Goal: Transaction & Acquisition: Purchase product/service

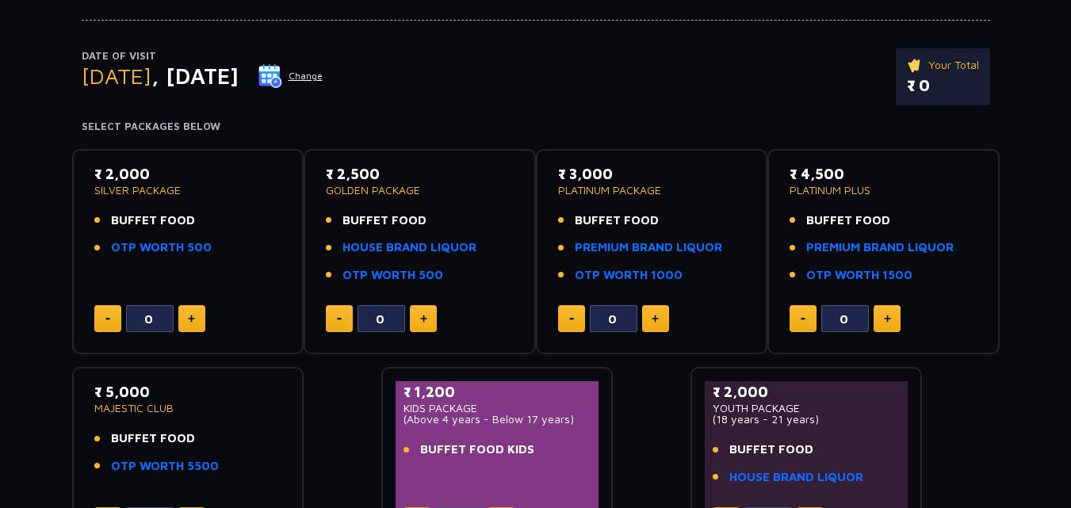
scroll to position [159, 0]
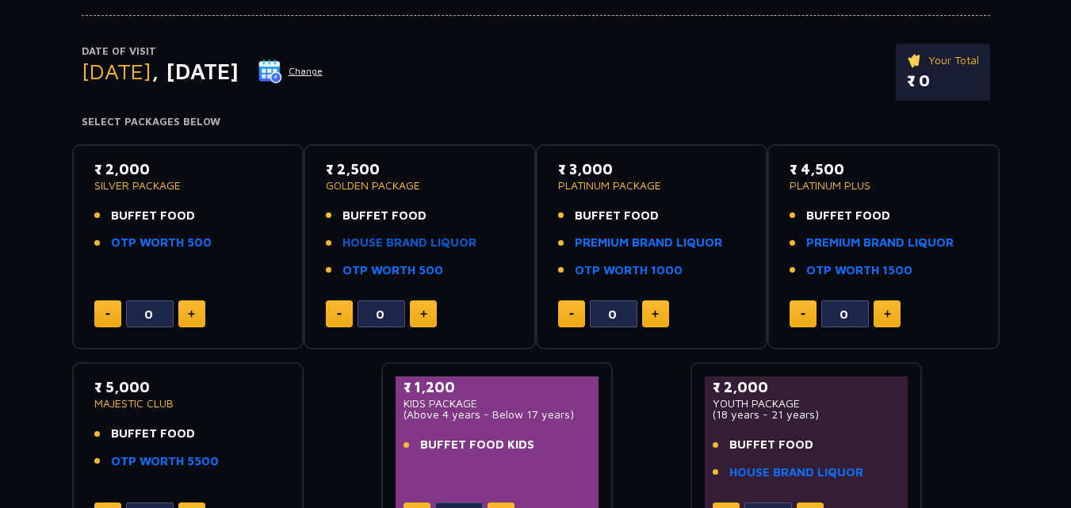
click at [443, 248] on link "HOUSE BRAND LIQUOR" at bounding box center [410, 243] width 134 height 18
click at [411, 243] on link "HOUSE BRAND LIQUOR" at bounding box center [410, 243] width 134 height 18
click at [432, 315] on button at bounding box center [423, 314] width 27 height 27
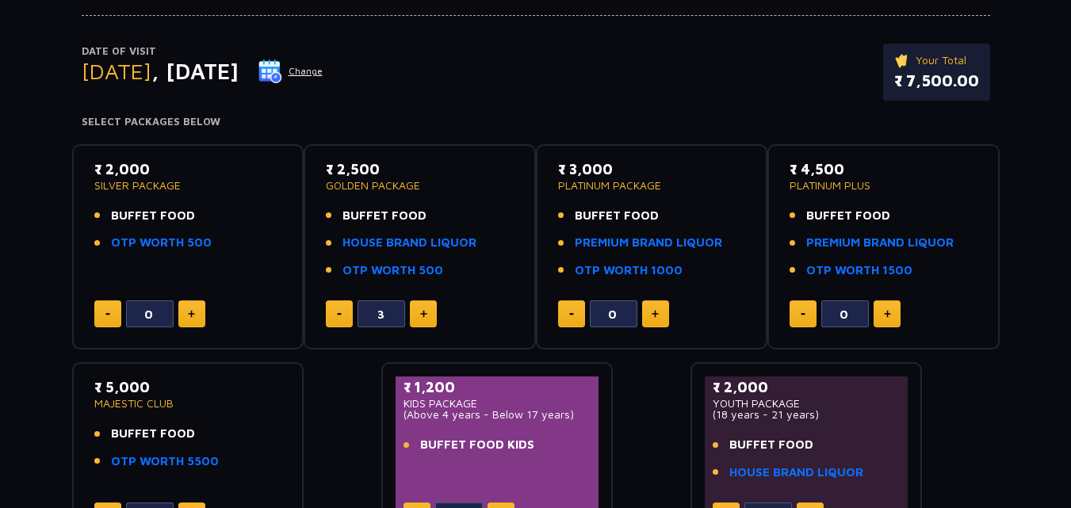
click at [432, 315] on button at bounding box center [423, 314] width 27 height 27
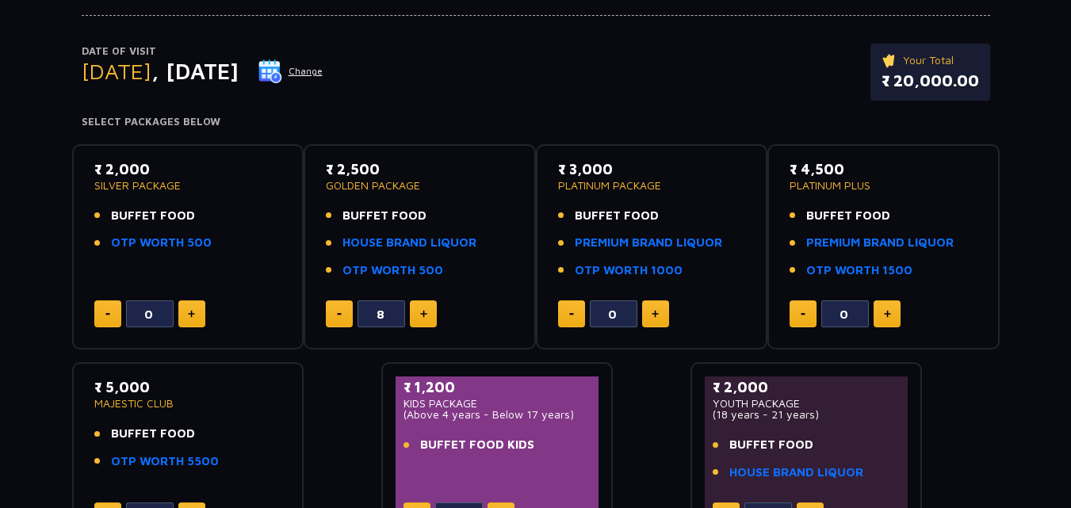
click at [432, 315] on button at bounding box center [423, 314] width 27 height 27
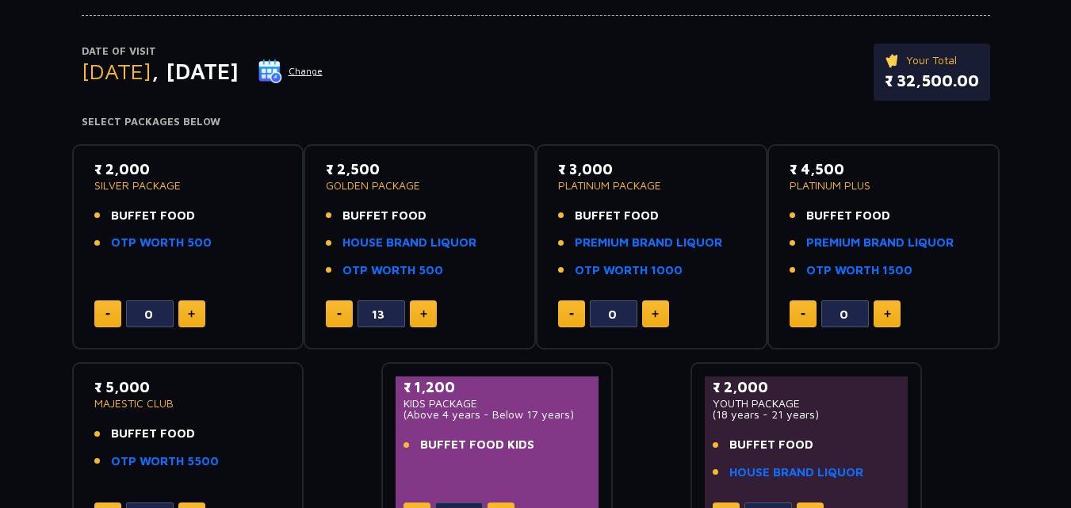
click at [432, 315] on button at bounding box center [423, 314] width 27 height 27
type input "14"
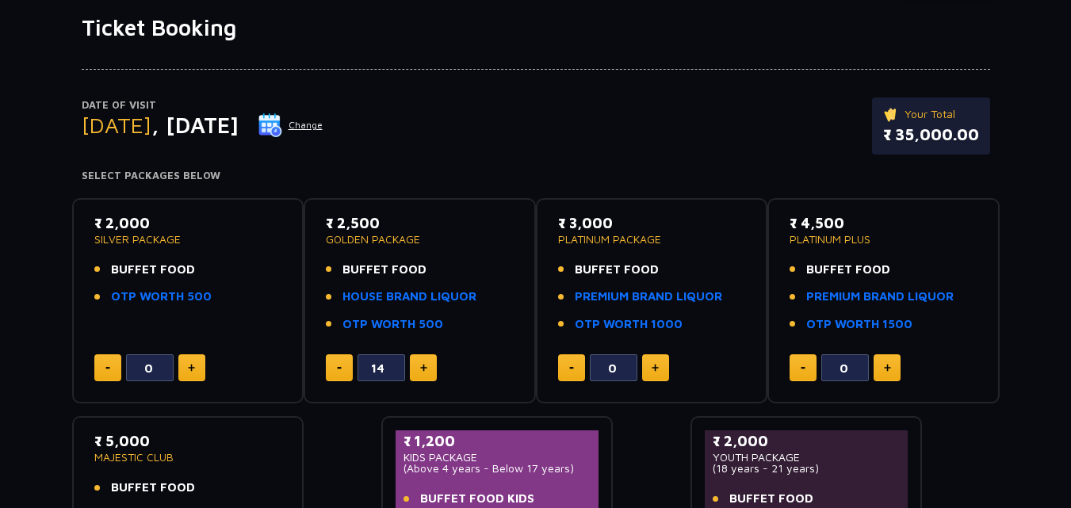
scroll to position [79, 0]
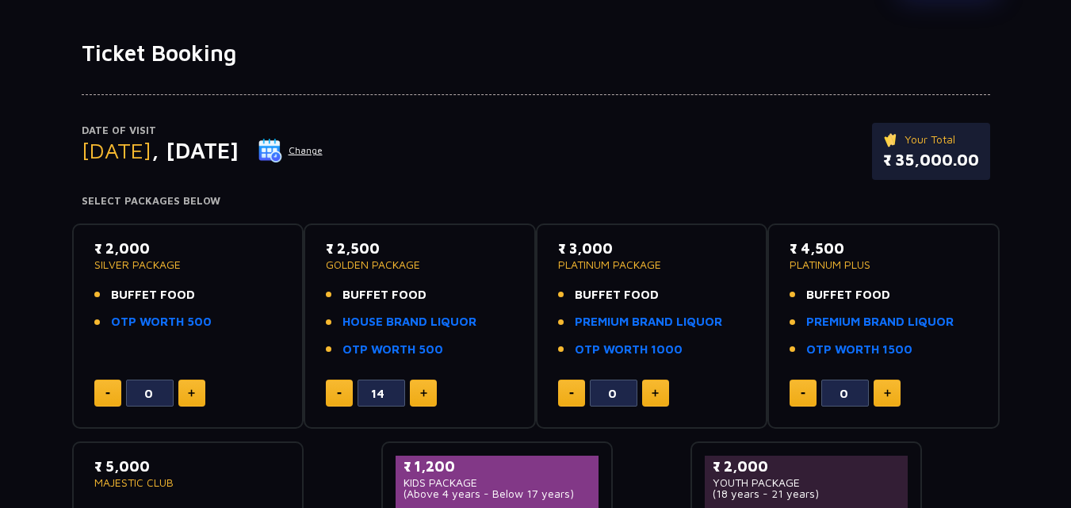
click at [448, 184] on div "Date of Visit [DATE] Change Your Total ₹ 35,000.00" at bounding box center [536, 159] width 909 height 73
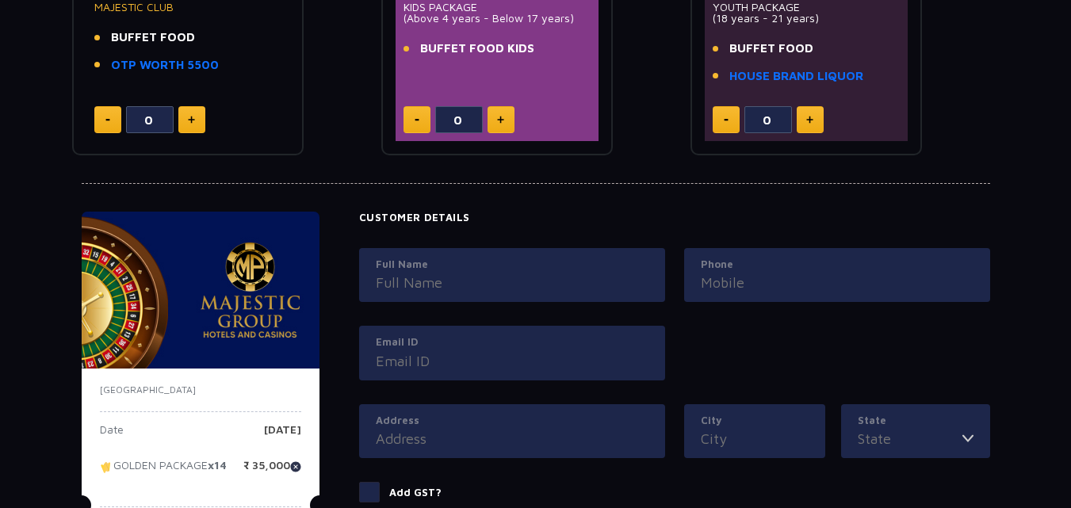
scroll to position [793, 0]
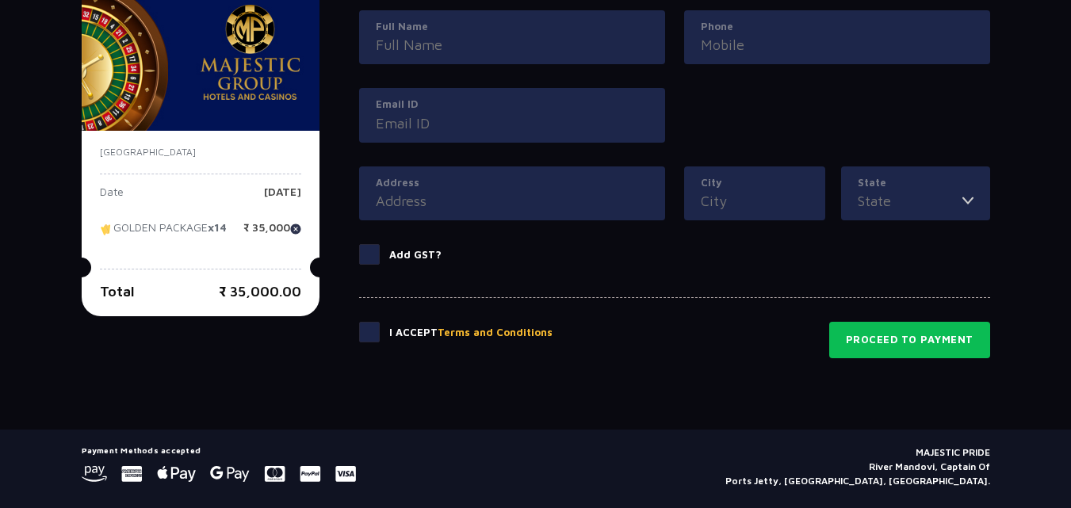
click at [374, 332] on span at bounding box center [369, 332] width 21 height 21
click at [0, 0] on input "checkbox" at bounding box center [0, 0] width 0 height 0
click at [889, 202] on input "State" at bounding box center [910, 200] width 105 height 21
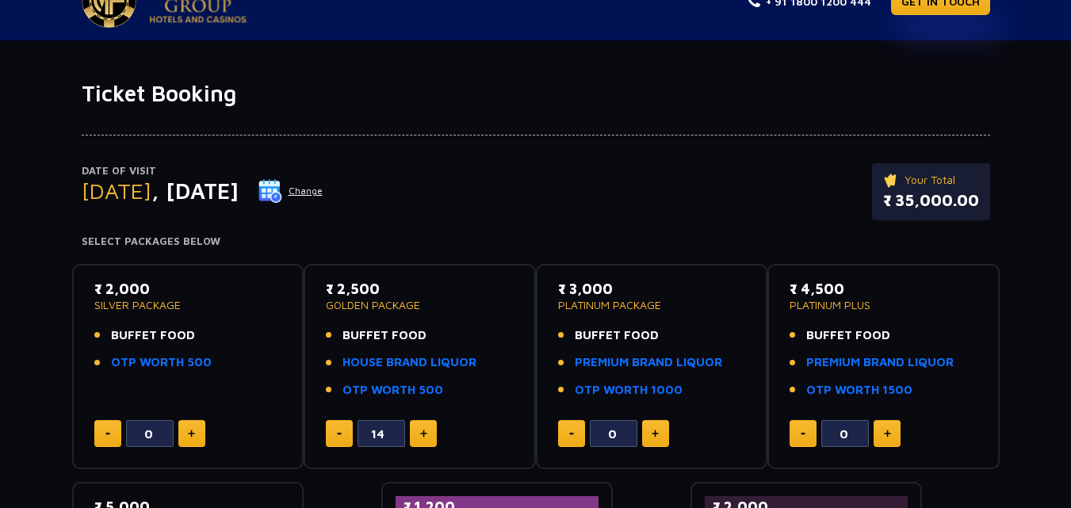
scroll to position [0, 0]
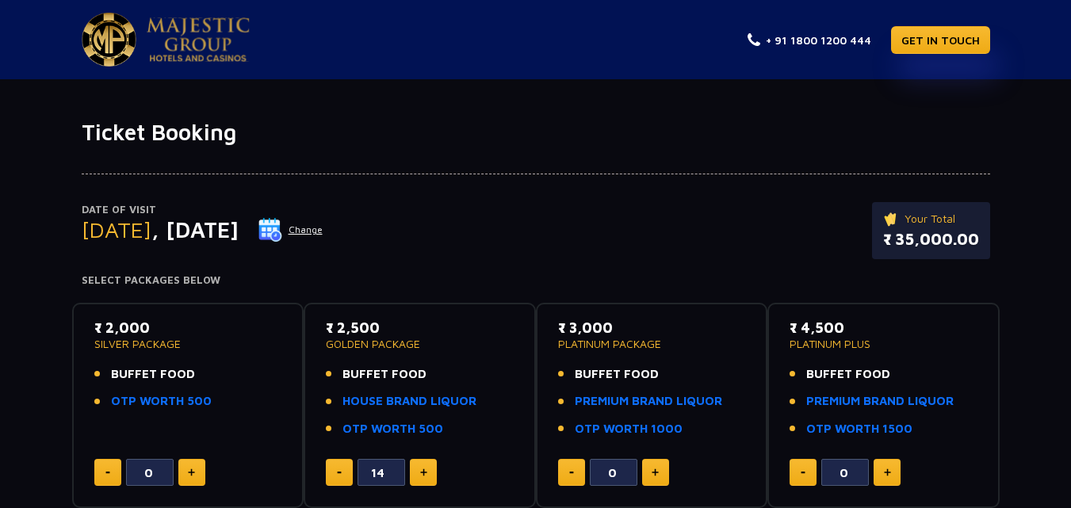
click at [409, 350] on p "GOLDEN PACKAGE" at bounding box center [420, 344] width 188 height 11
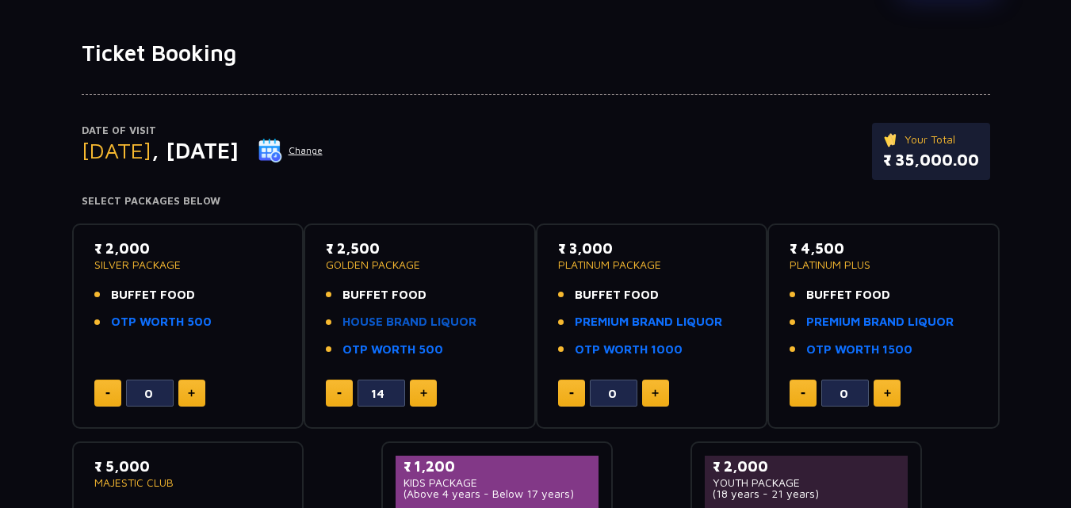
click at [406, 325] on link "HOUSE BRAND LIQUOR" at bounding box center [410, 322] width 134 height 18
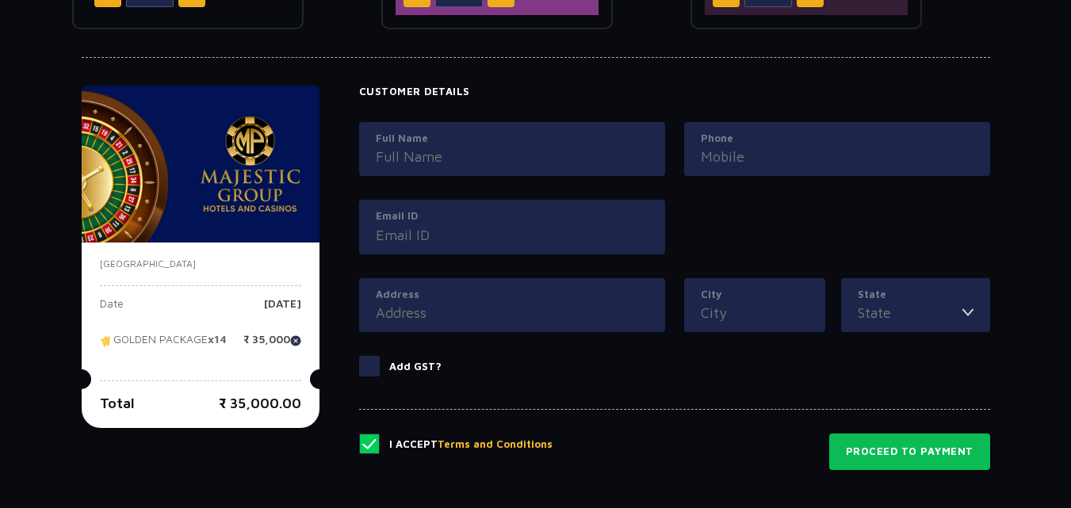
scroll to position [676, 0]
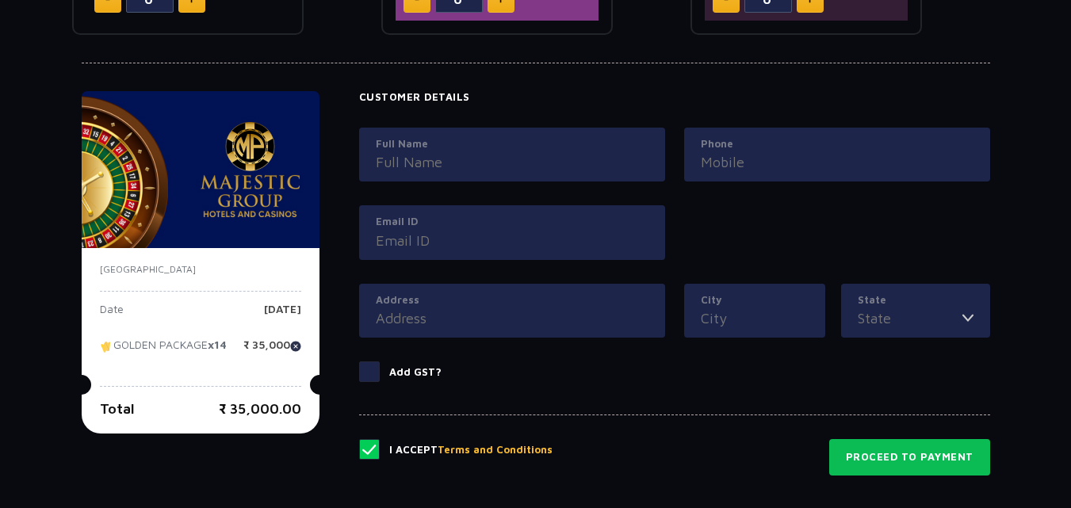
click at [513, 171] on input "Full Name" at bounding box center [512, 161] width 273 height 21
click at [732, 161] on input "Phone" at bounding box center [837, 161] width 273 height 21
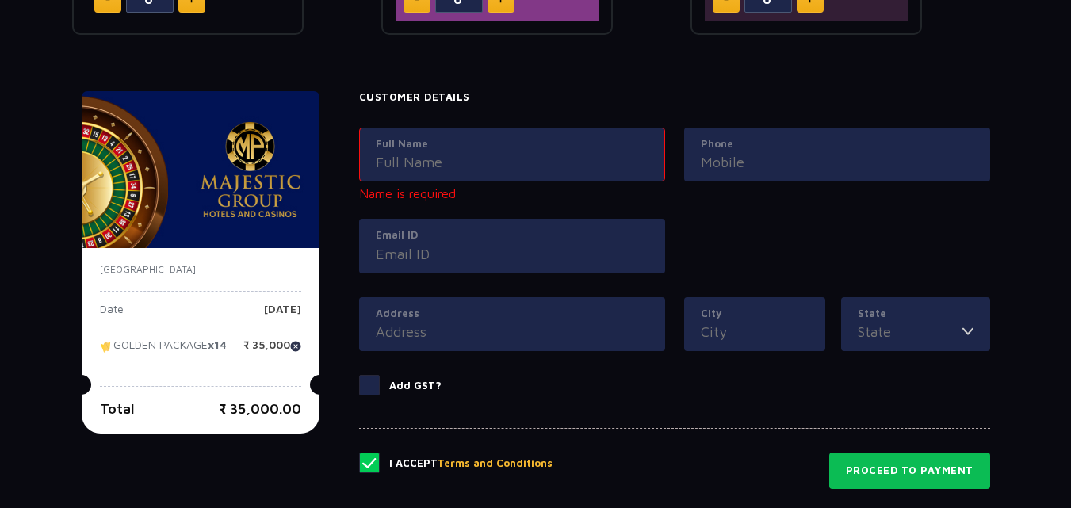
click at [524, 171] on input "Full Name" at bounding box center [512, 161] width 273 height 21
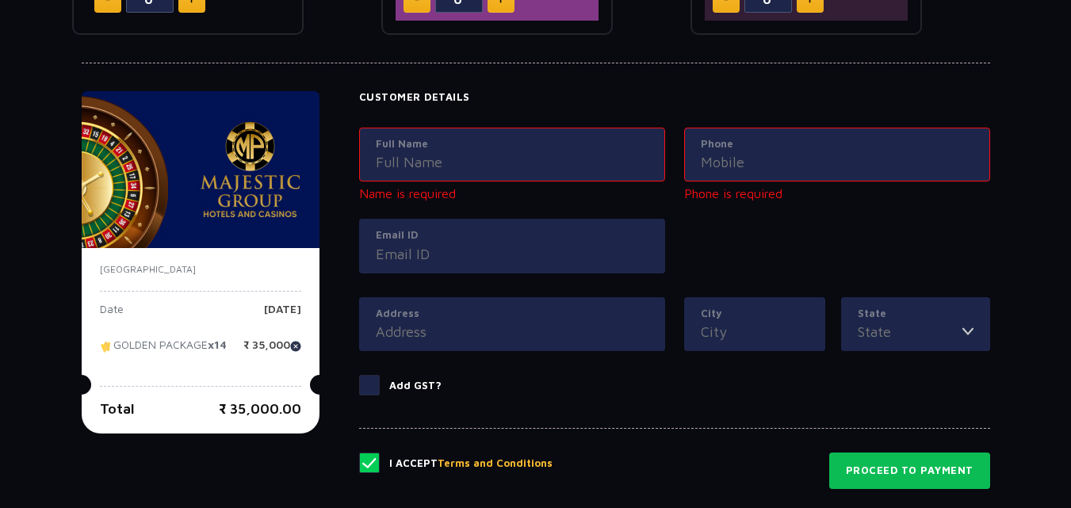
click at [699, 238] on div "Full Name Name is required Phone Phone is required Email ID" at bounding box center [675, 213] width 650 height 170
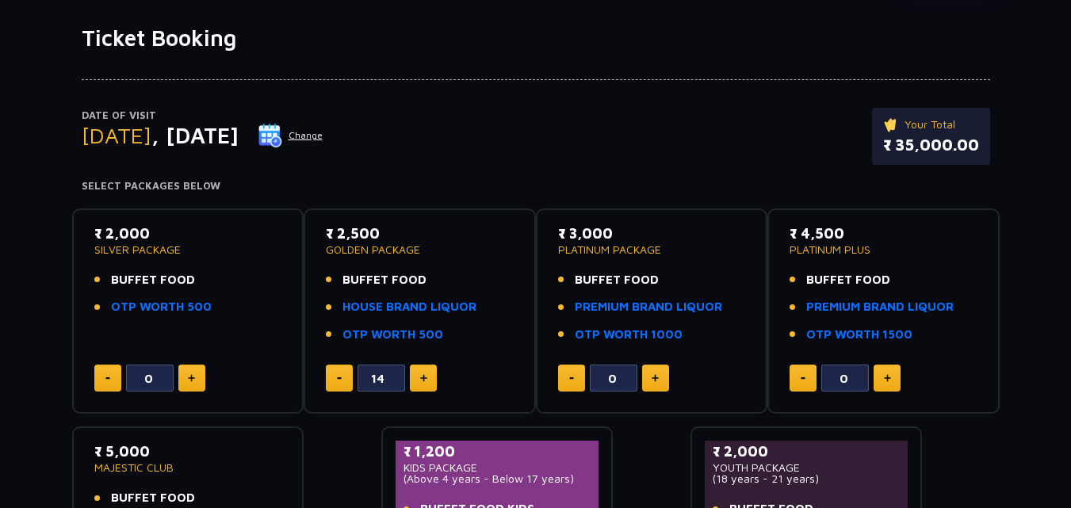
scroll to position [55, 0]
